Goal: Information Seeking & Learning: Learn about a topic

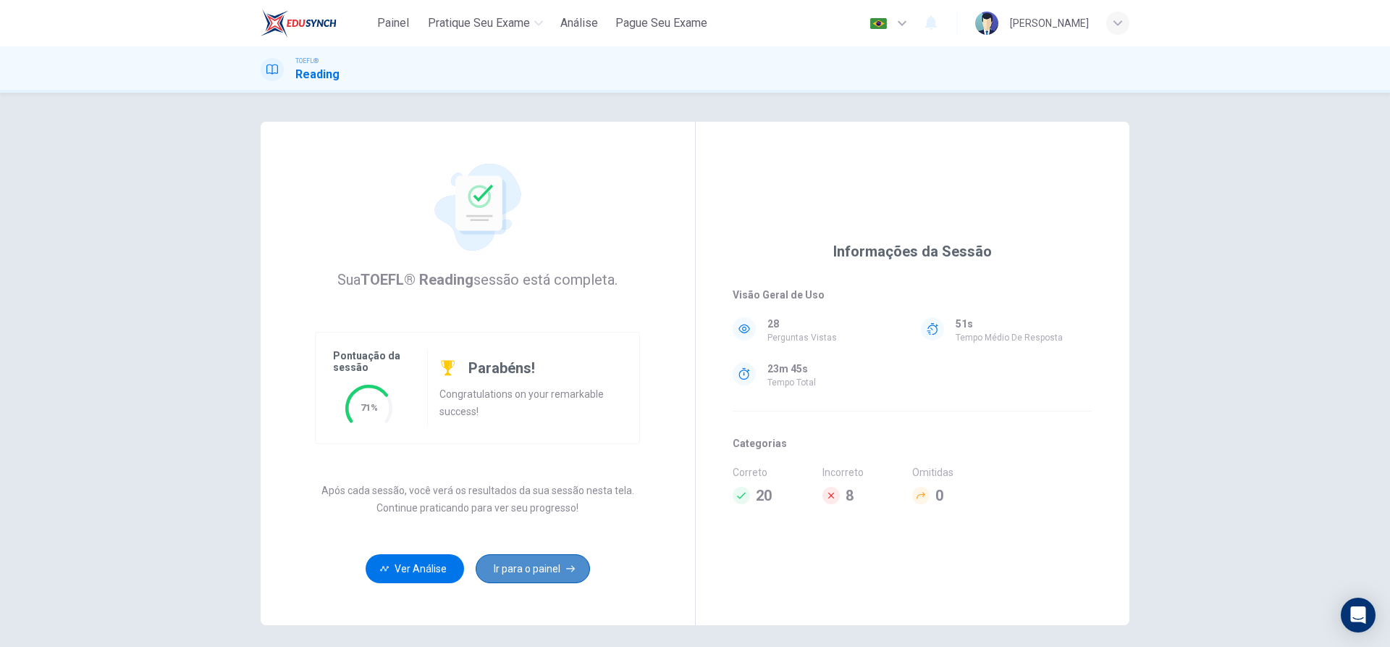
click at [534, 558] on button "Ir para o painel" at bounding box center [533, 568] width 114 height 29
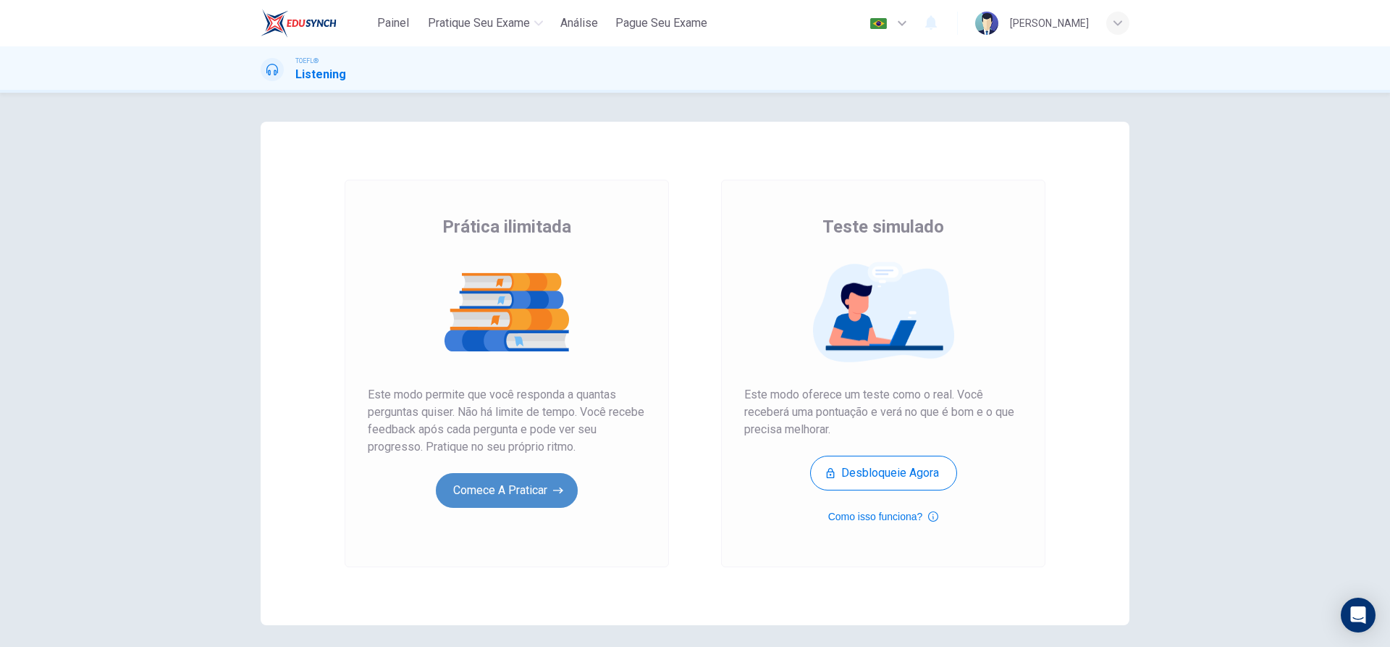
click at [500, 494] on button "Comece a praticar" at bounding box center [507, 490] width 142 height 35
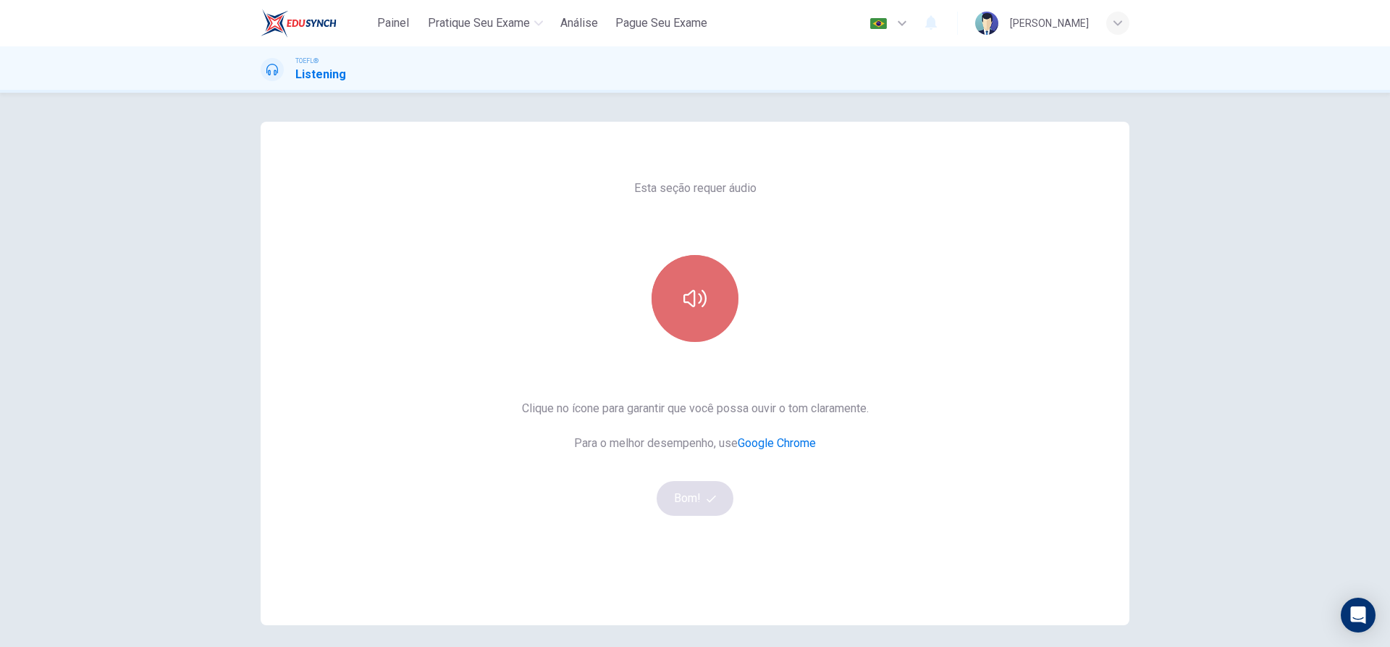
click at [689, 298] on icon "button" at bounding box center [695, 298] width 23 height 23
click at [704, 504] on button "Bom!" at bounding box center [695, 498] width 77 height 35
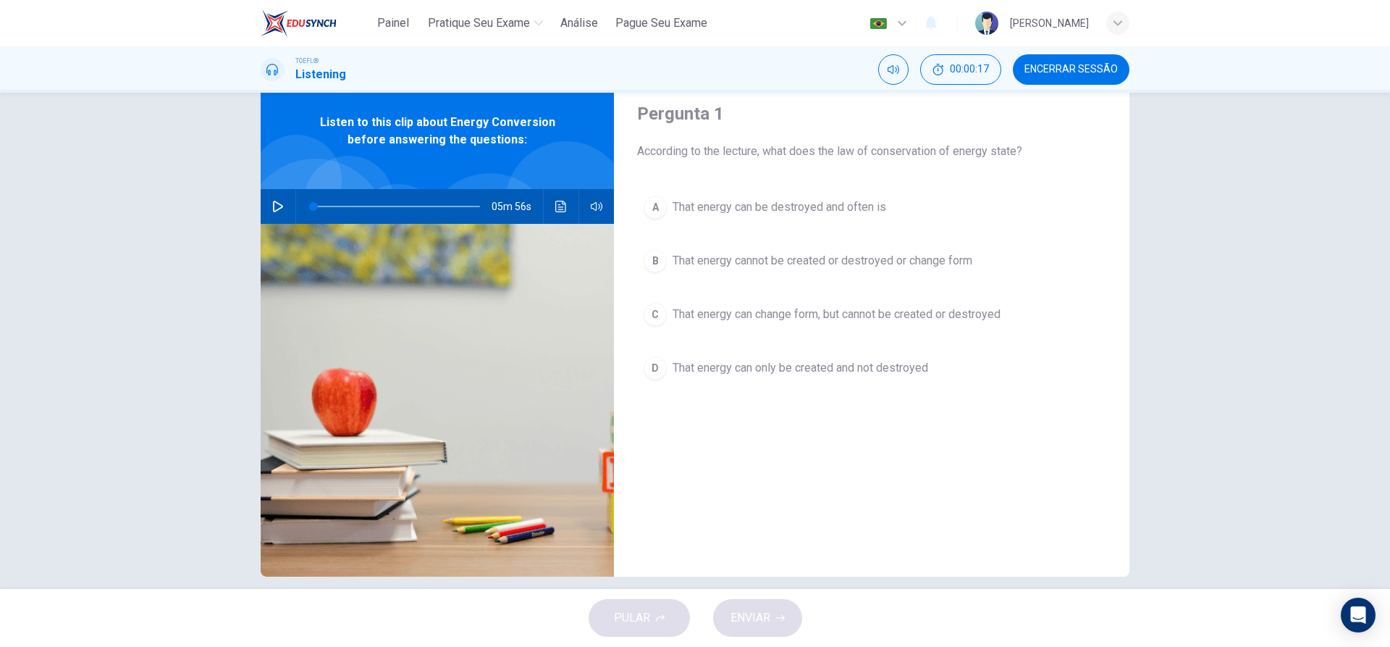
scroll to position [65, 0]
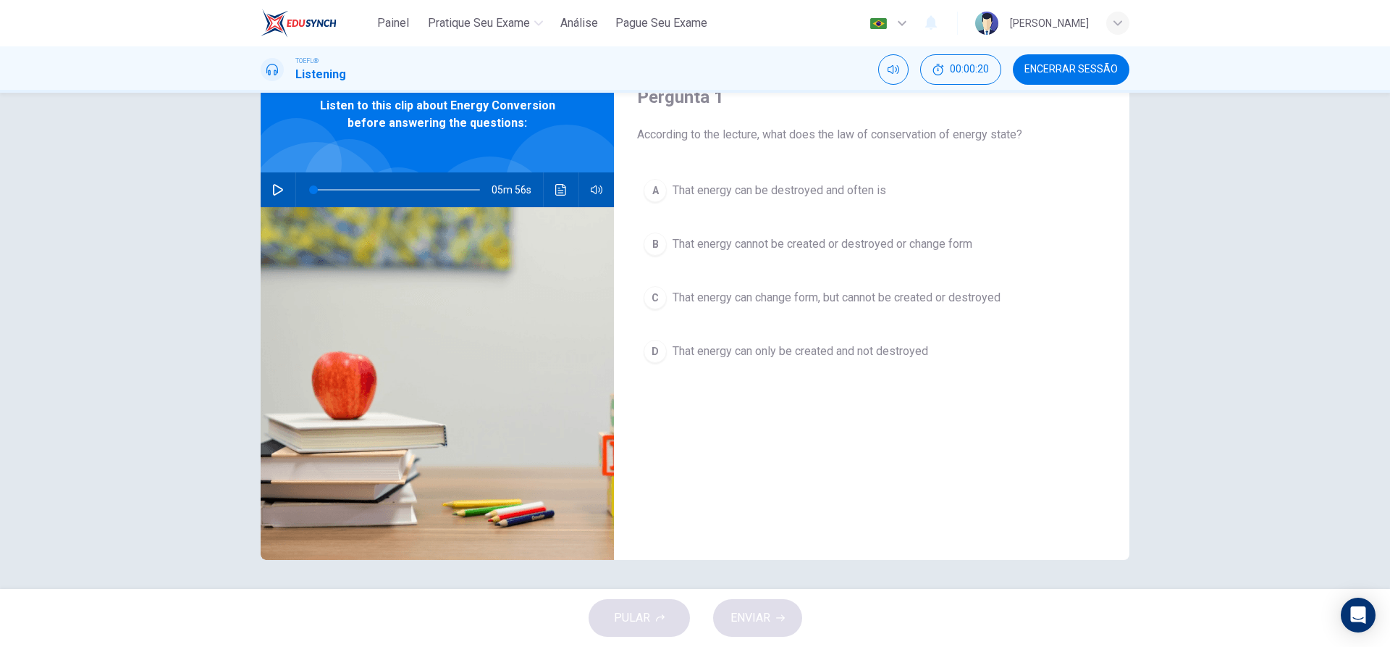
click at [272, 193] on icon "button" at bounding box center [278, 190] width 12 height 12
click at [660, 300] on div "C" at bounding box center [655, 297] width 23 height 23
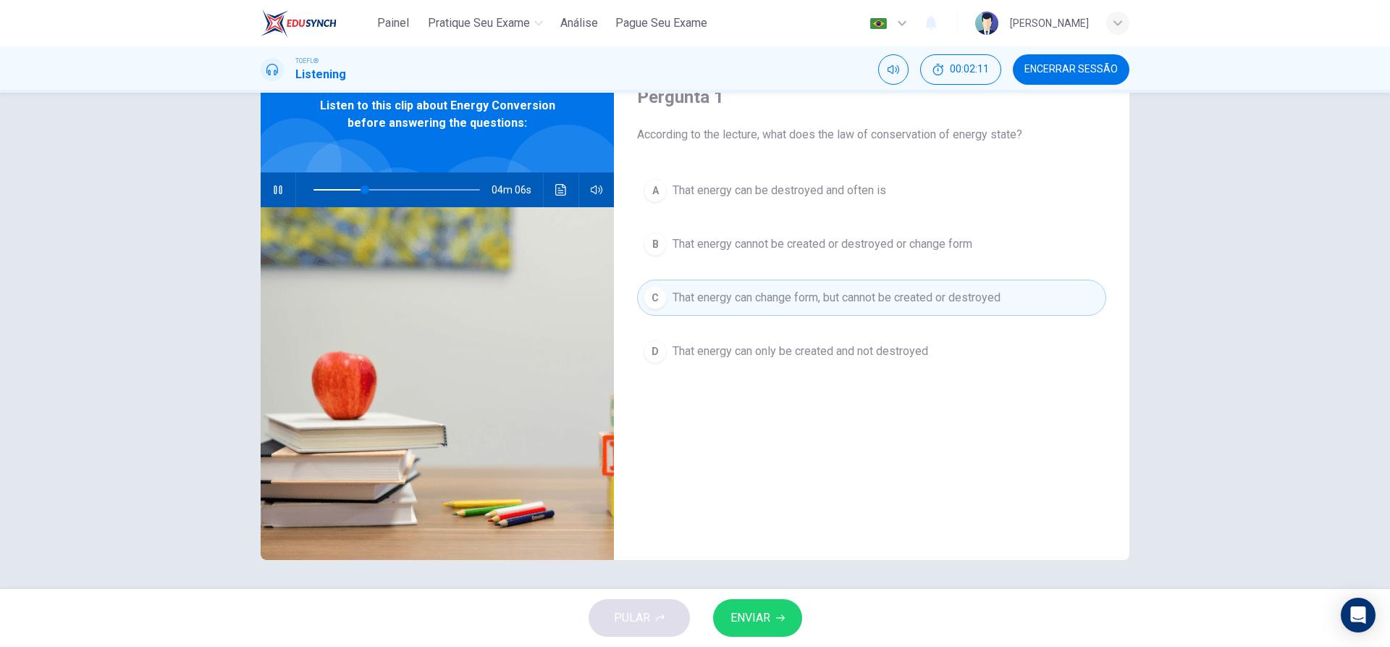
click at [769, 624] on span "ENVIAR" at bounding box center [751, 618] width 40 height 20
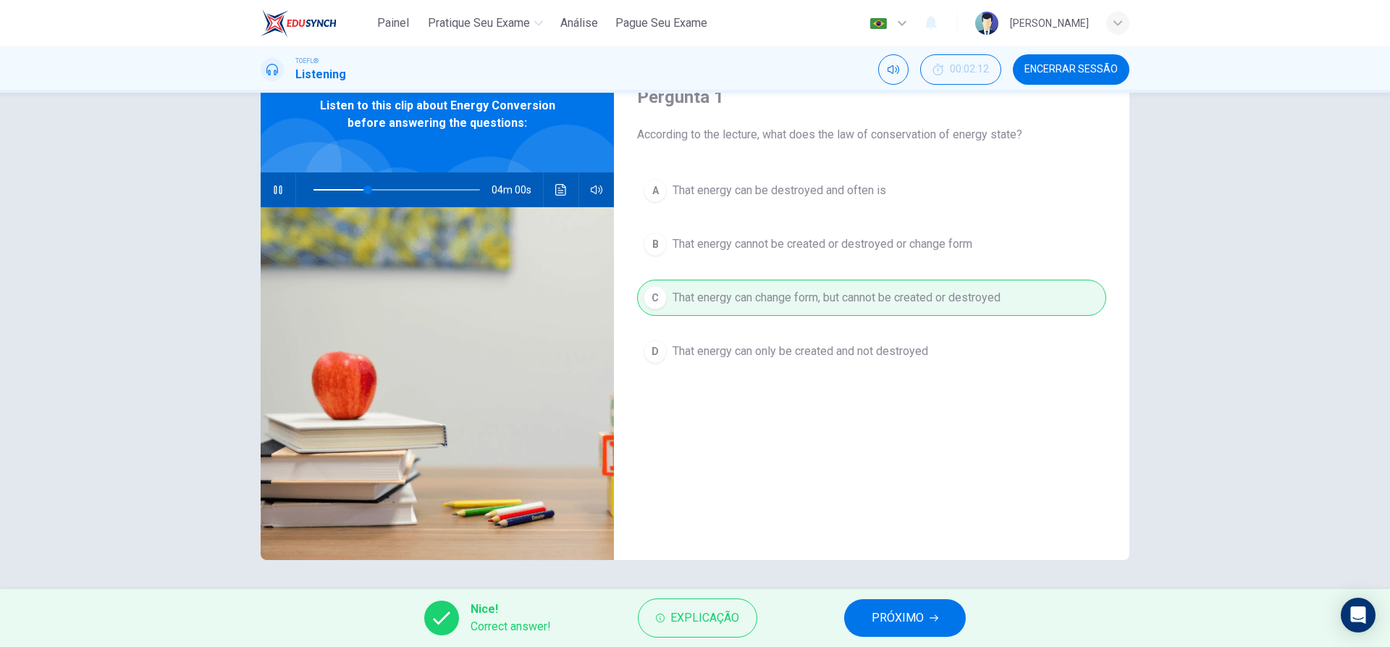
click at [907, 618] on span "PRÓXIMO" at bounding box center [898, 618] width 52 height 20
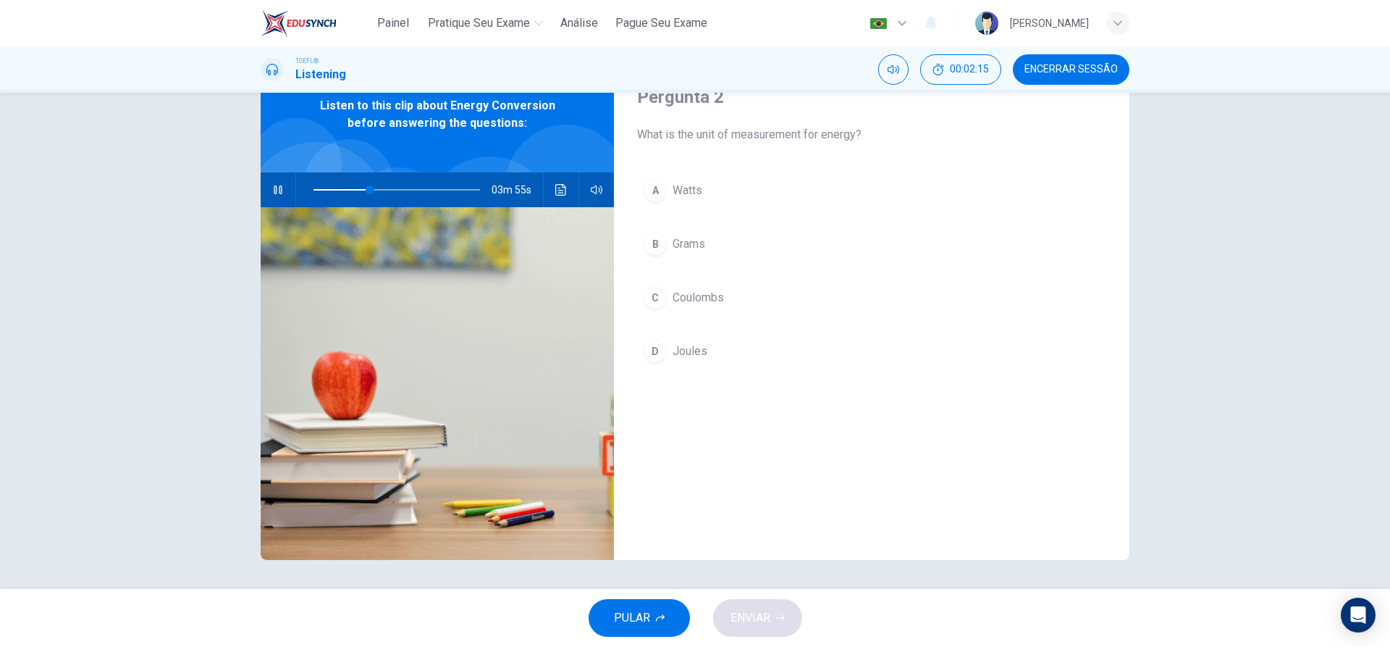
click at [657, 351] on div "D" at bounding box center [655, 351] width 23 height 23
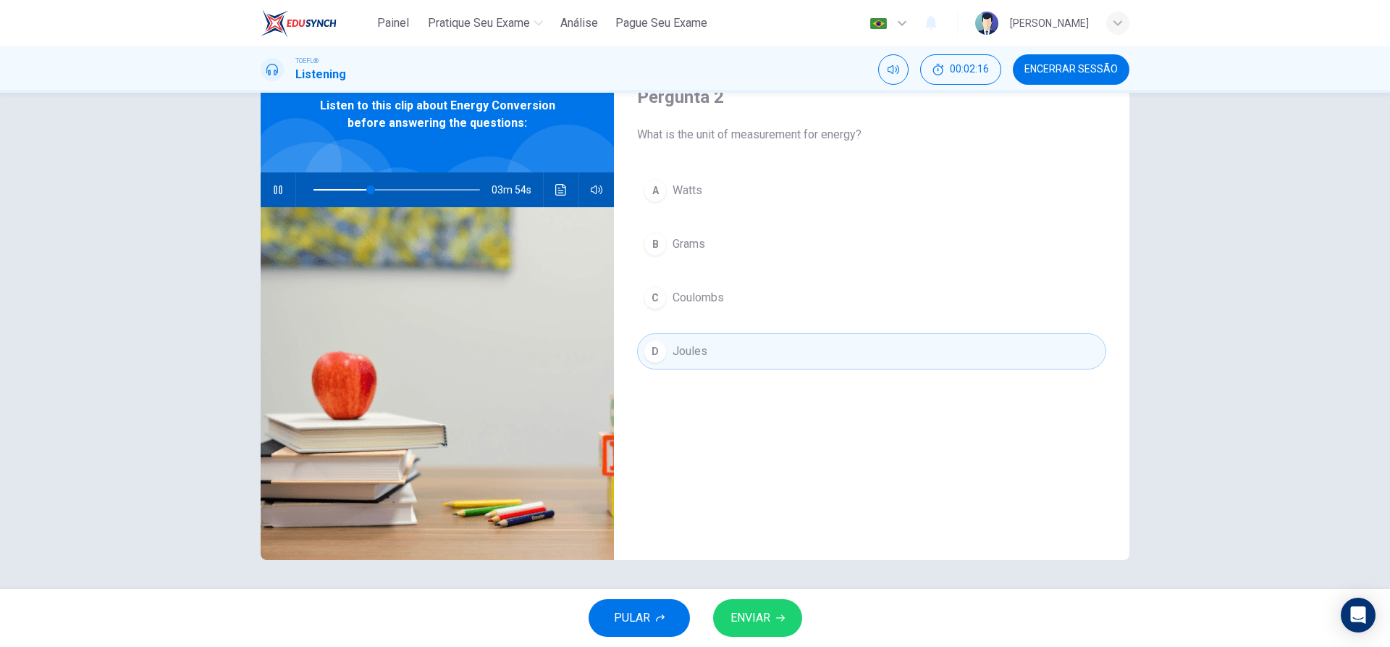
click at [762, 614] on span "ENVIAR" at bounding box center [751, 618] width 40 height 20
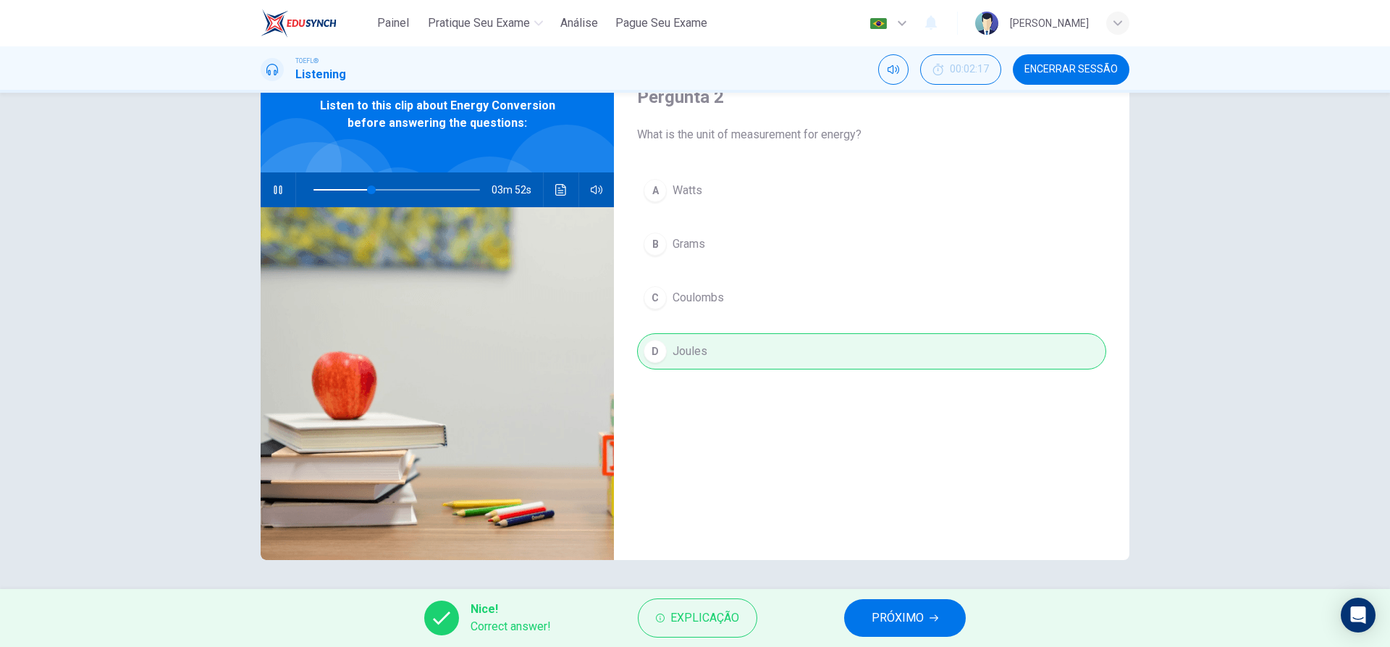
click at [918, 624] on span "PRÓXIMO" at bounding box center [898, 618] width 52 height 20
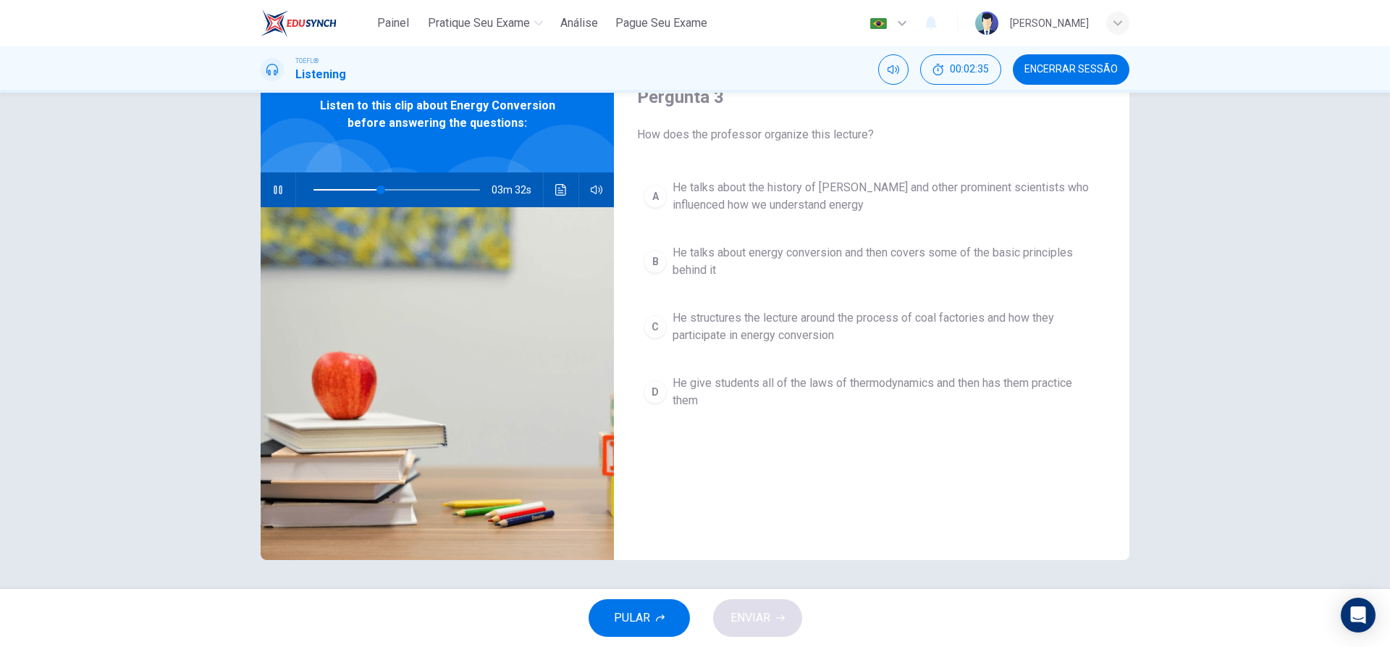
click at [658, 265] on div "B" at bounding box center [655, 261] width 23 height 23
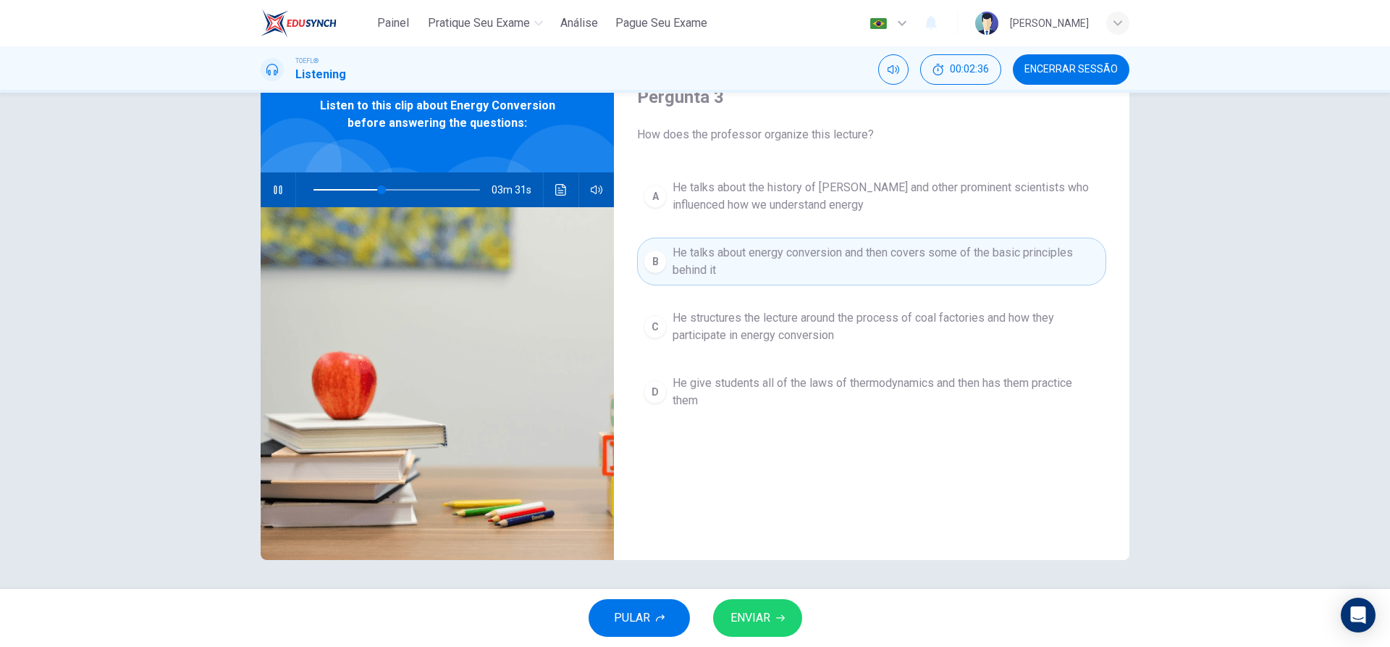
click at [781, 611] on button "ENVIAR" at bounding box center [757, 618] width 89 height 38
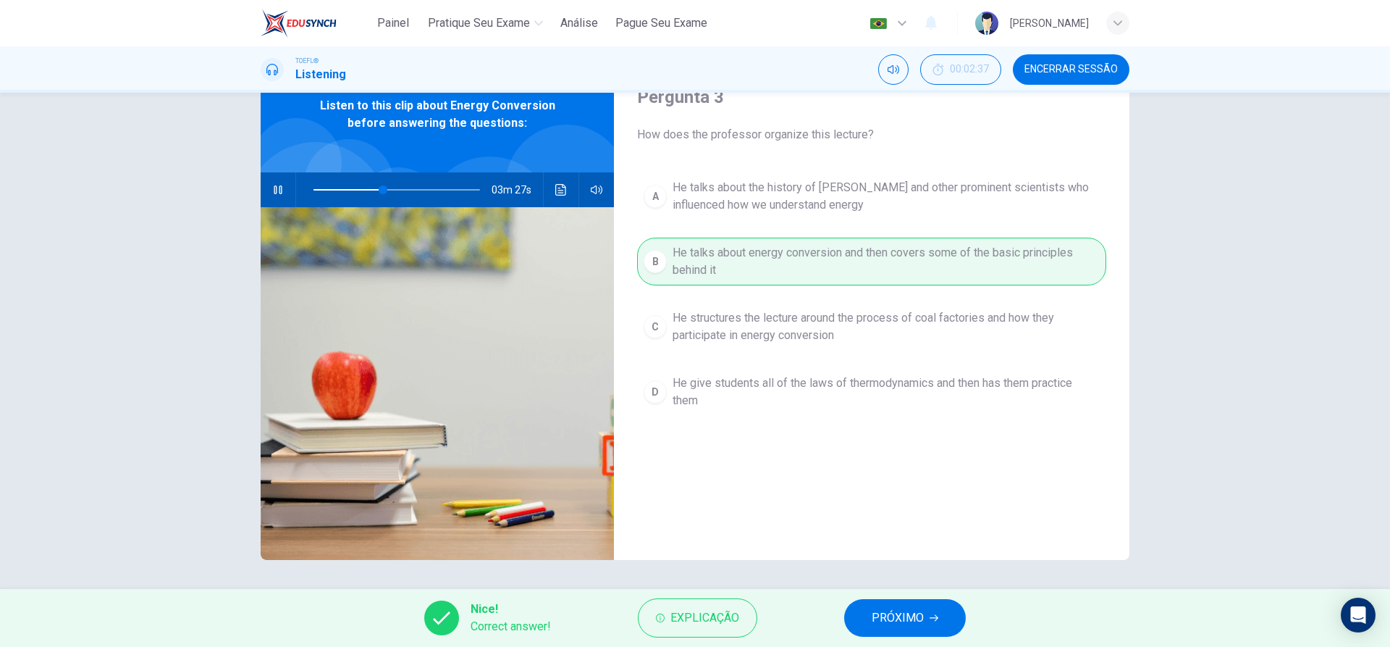
click at [889, 622] on span "PRÓXIMO" at bounding box center [898, 618] width 52 height 20
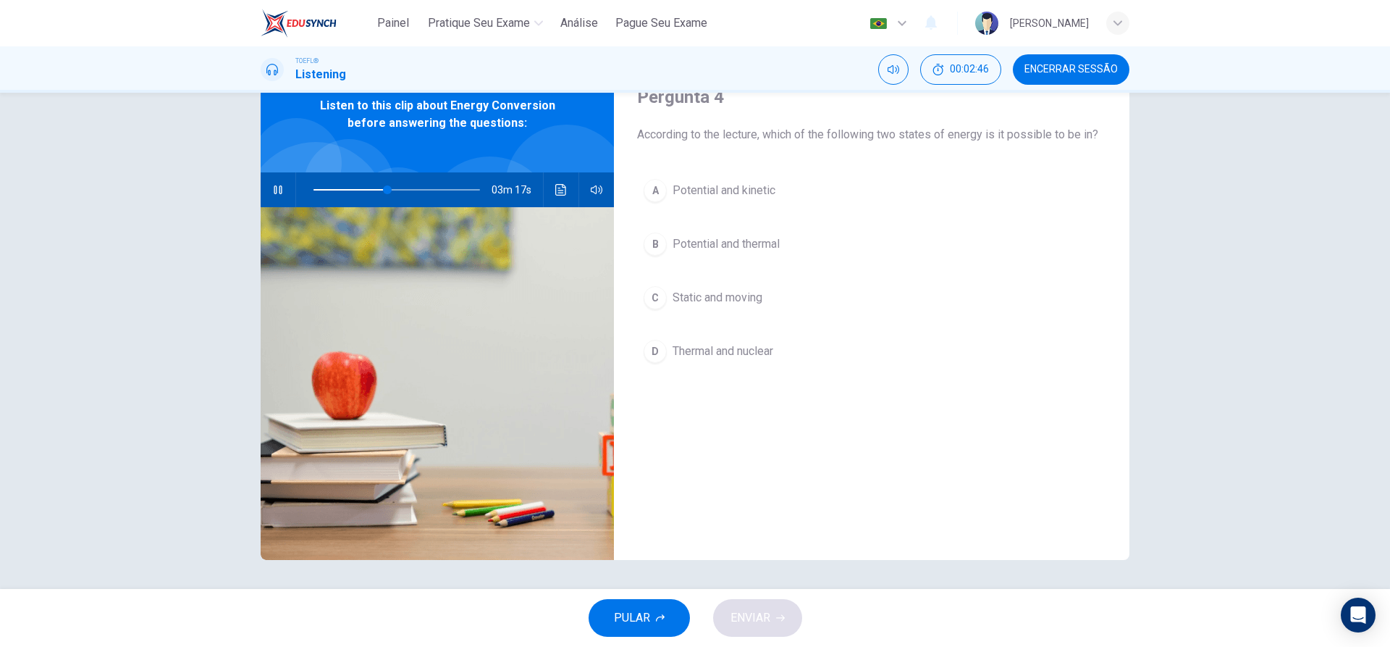
click at [653, 196] on div "A" at bounding box center [655, 190] width 23 height 23
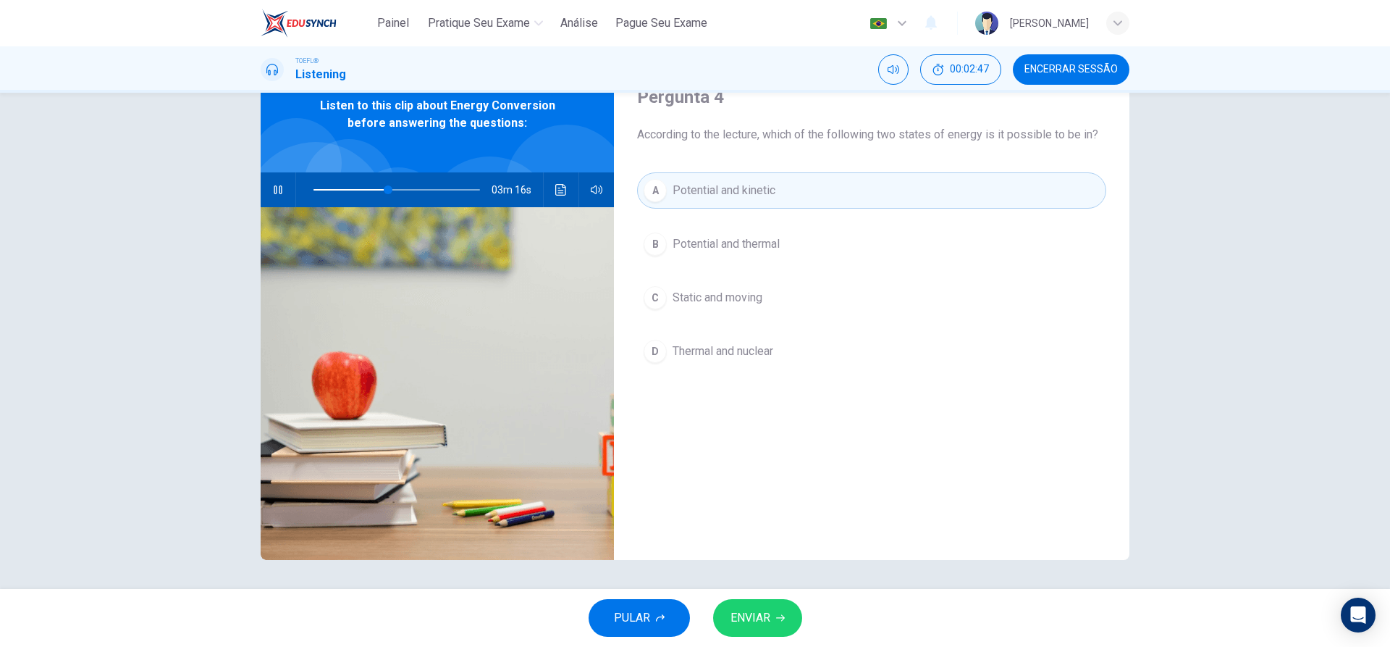
click at [747, 609] on span "ENVIAR" at bounding box center [751, 618] width 40 height 20
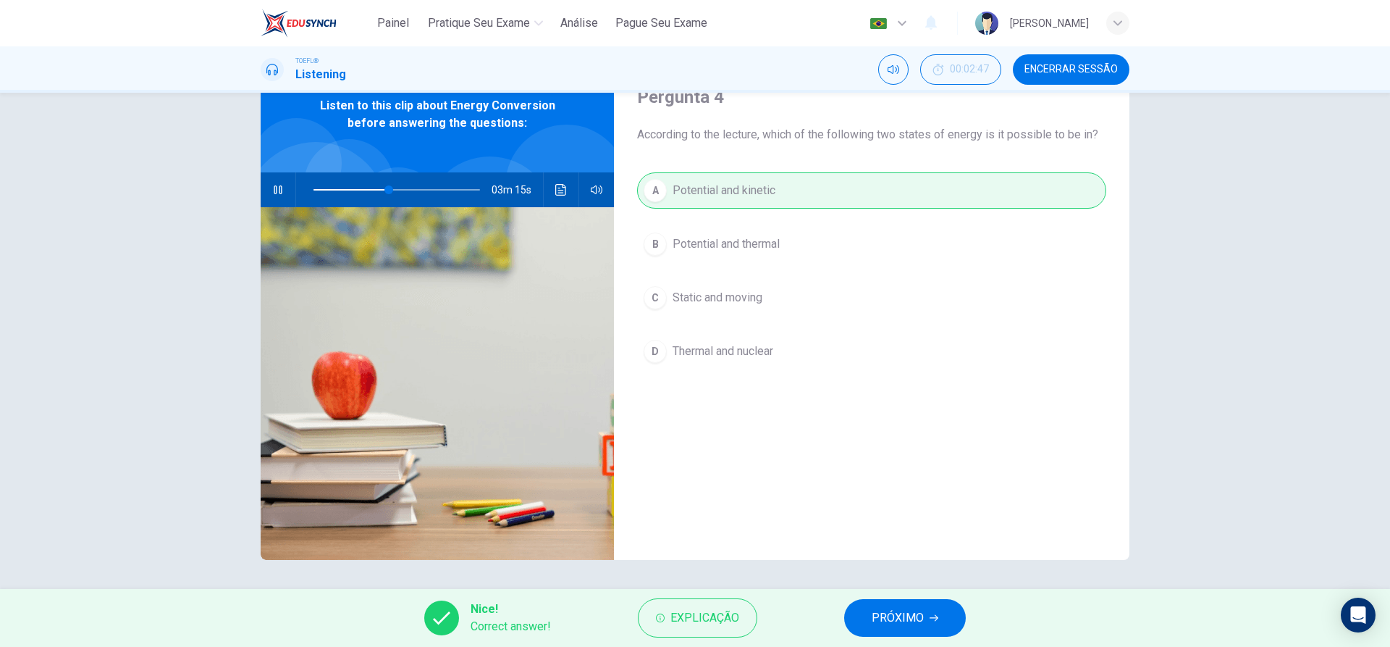
click at [868, 618] on button "PRÓXIMO" at bounding box center [905, 618] width 122 height 38
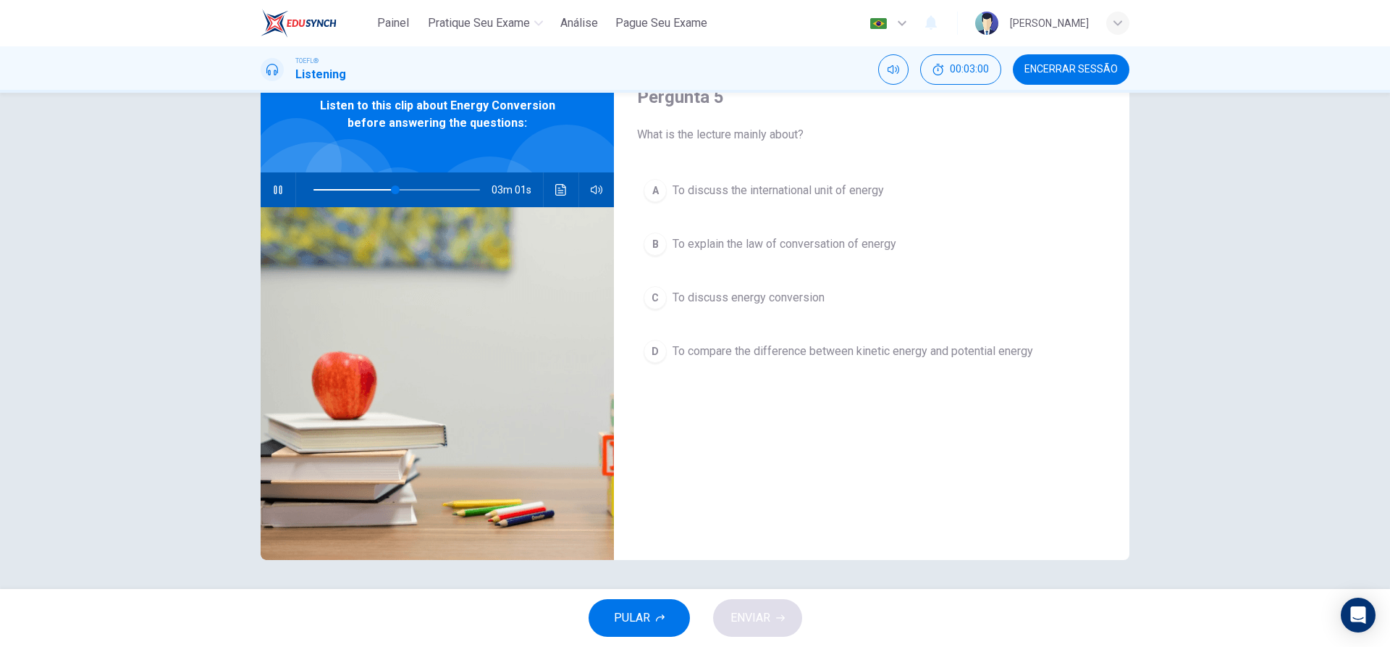
click at [653, 354] on div "D" at bounding box center [655, 351] width 23 height 23
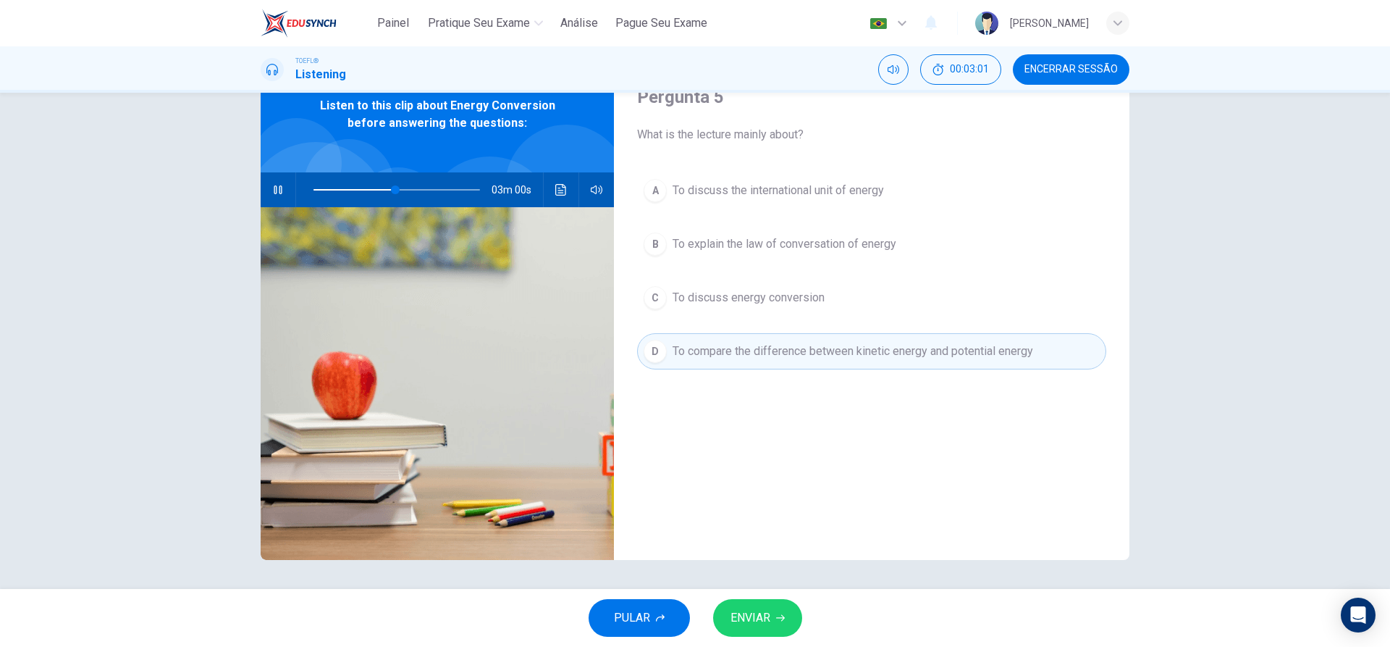
click at [776, 616] on icon "button" at bounding box center [780, 617] width 9 height 9
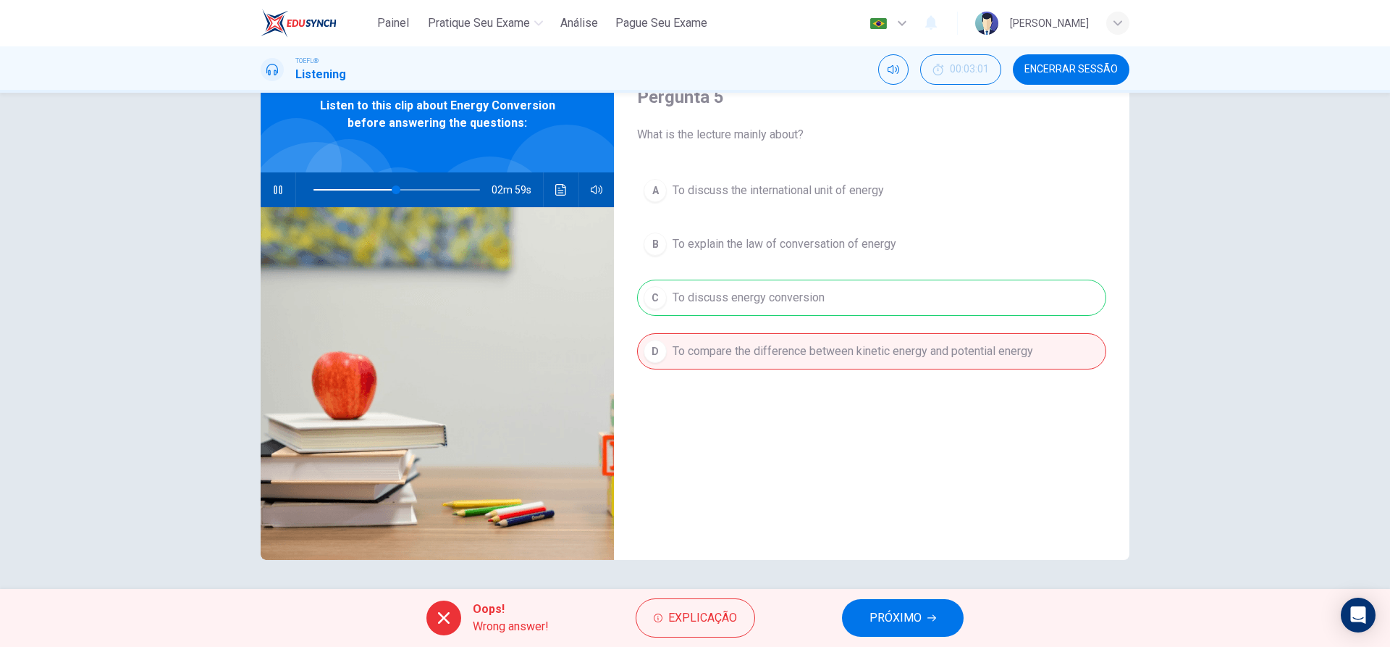
type input "50"
click at [894, 615] on span "PRÓXIMO" at bounding box center [896, 618] width 52 height 20
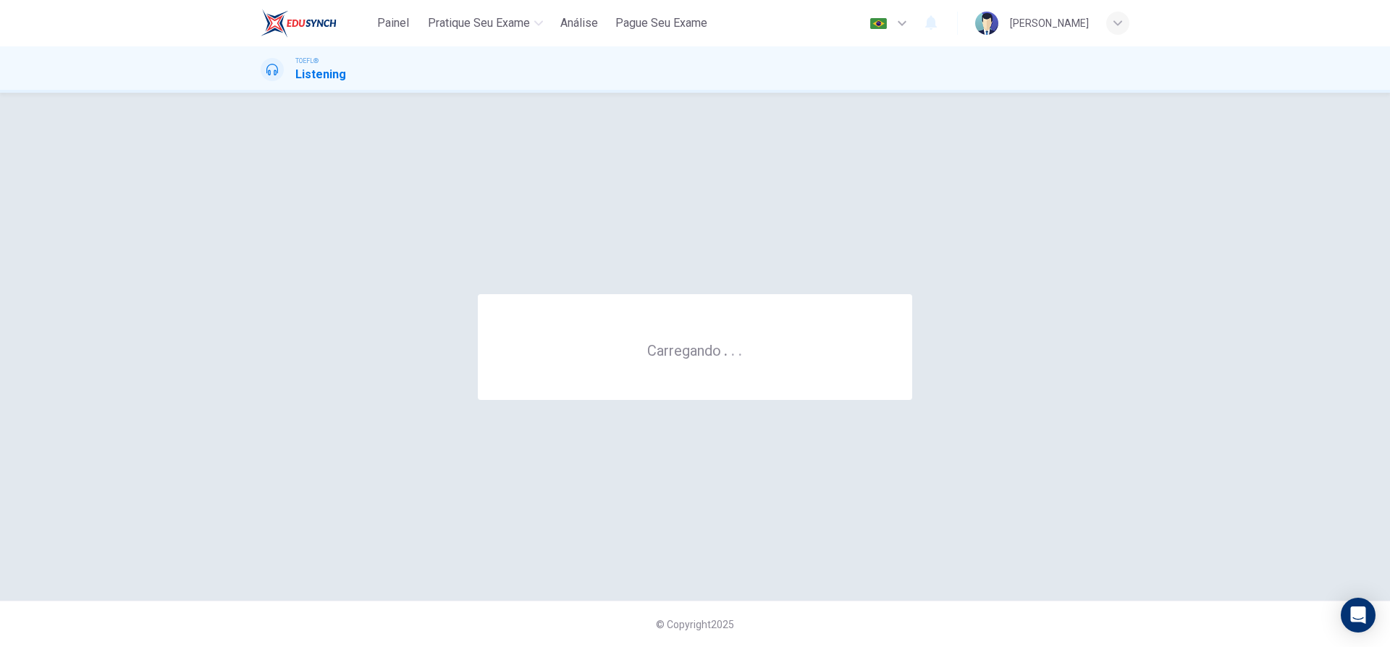
scroll to position [0, 0]
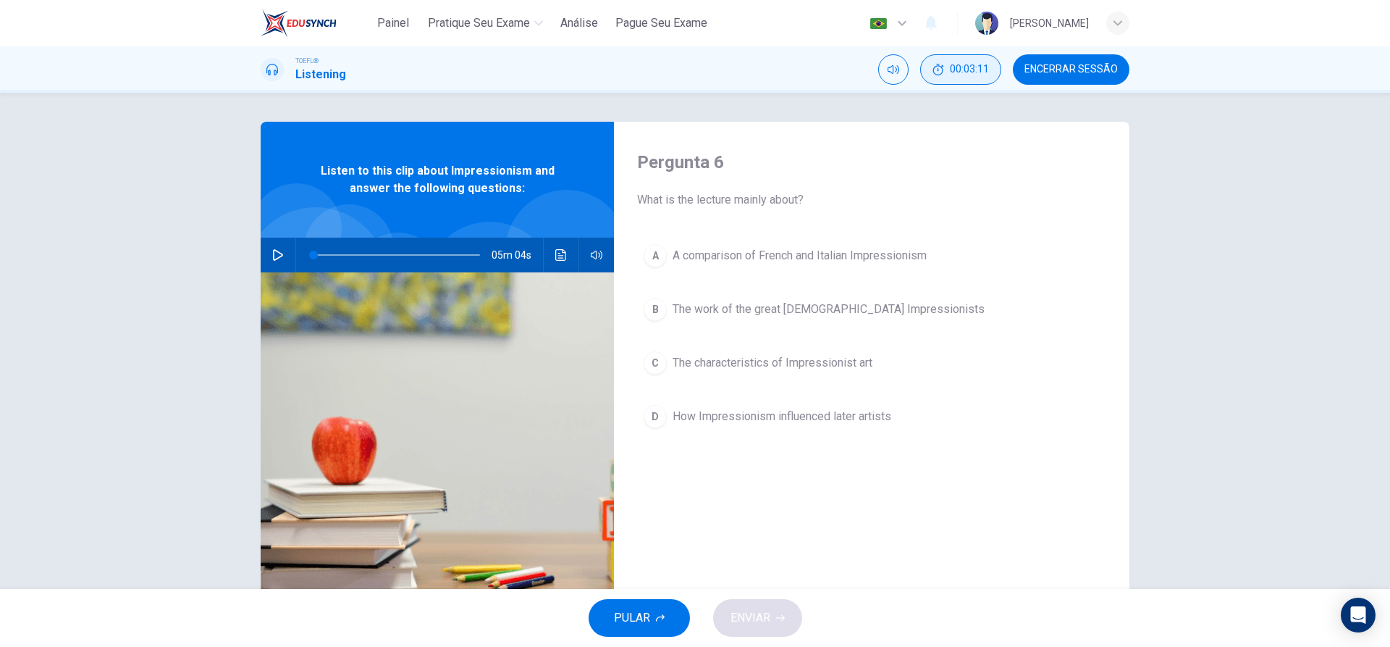
click at [957, 74] on span "00:03:11" at bounding box center [969, 70] width 39 height 12
